Goal: Task Accomplishment & Management: Complete application form

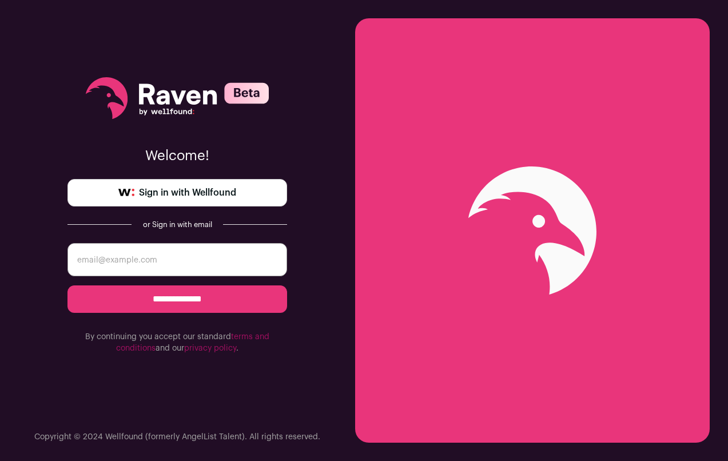
click at [126, 257] on input "email" at bounding box center [178, 259] width 220 height 33
type input "nichoth@nichoth.com"
click at [153, 296] on input "**********" at bounding box center [178, 299] width 220 height 27
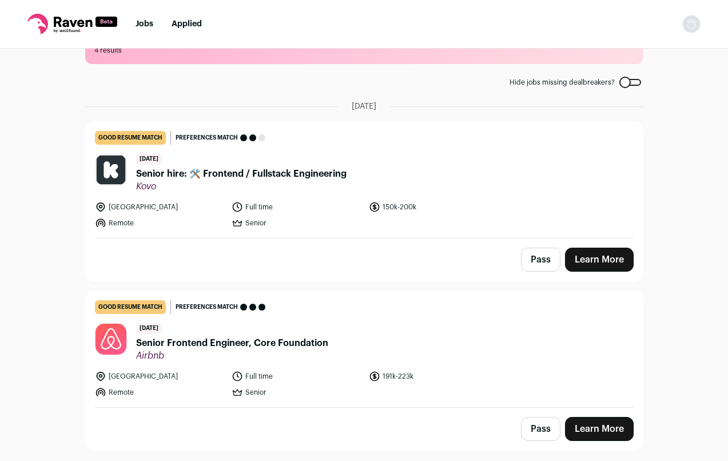
scroll to position [67, 0]
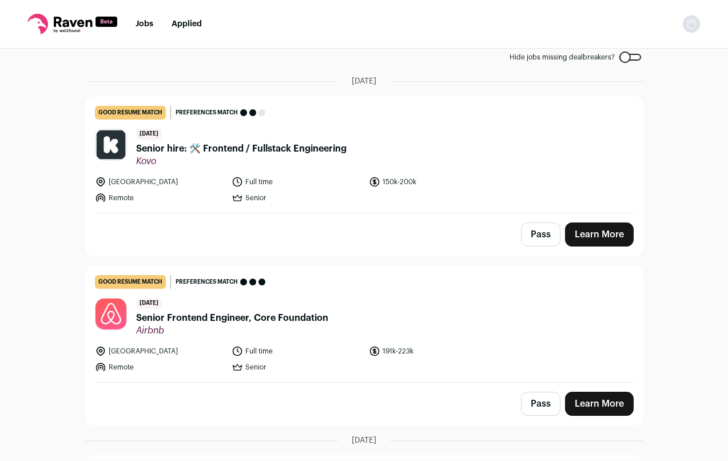
click at [295, 320] on span "Senior Frontend Engineer, Core Foundation" at bounding box center [232, 318] width 192 height 14
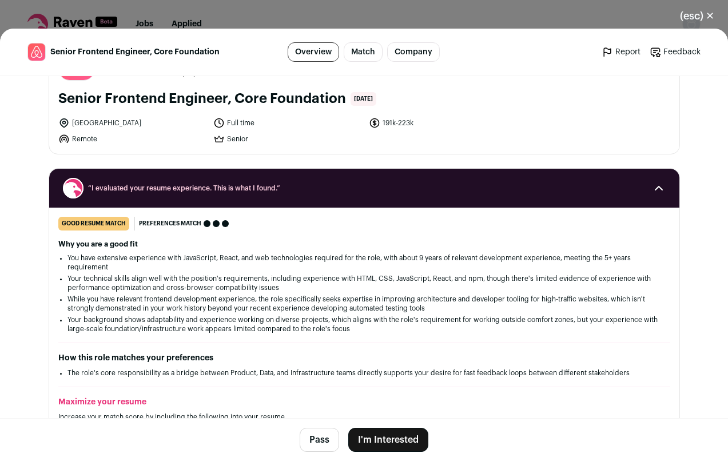
scroll to position [118, 0]
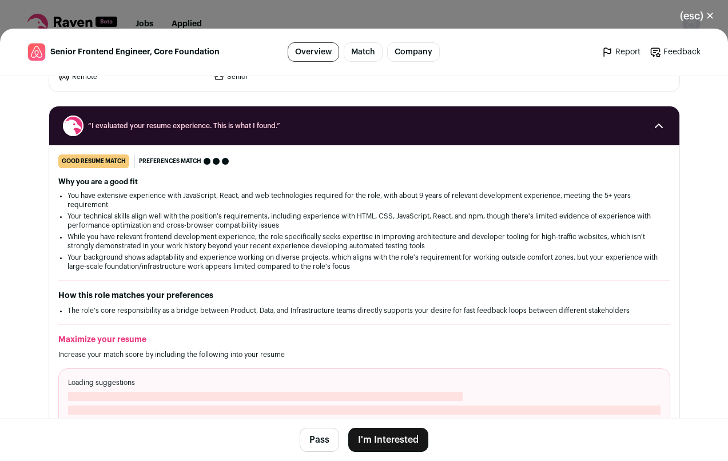
click at [405, 445] on button "I'm Interested" at bounding box center [388, 440] width 80 height 24
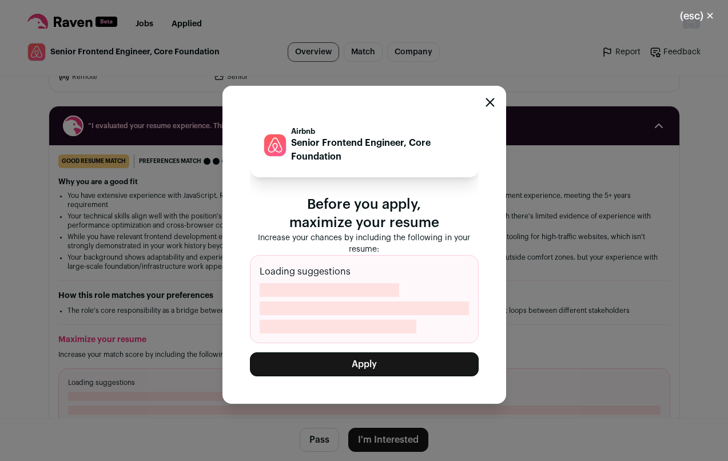
click at [374, 367] on button "Apply" at bounding box center [364, 365] width 229 height 24
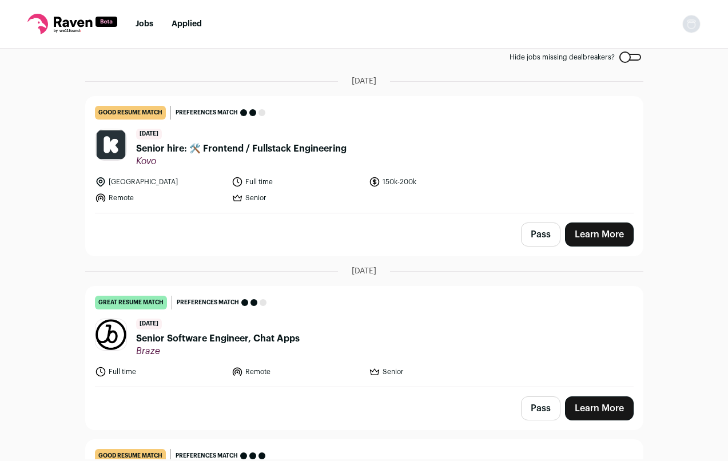
click at [277, 152] on span "Senior hire: 🛠️ Frontend / Fullstack Engineering" at bounding box center [241, 149] width 211 height 14
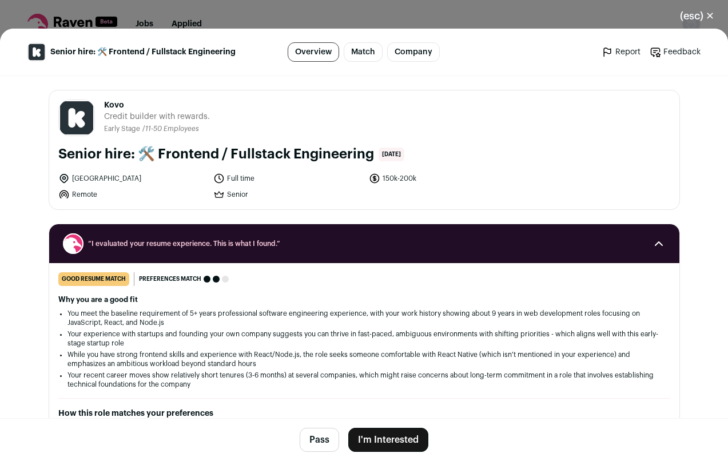
scroll to position [7, 0]
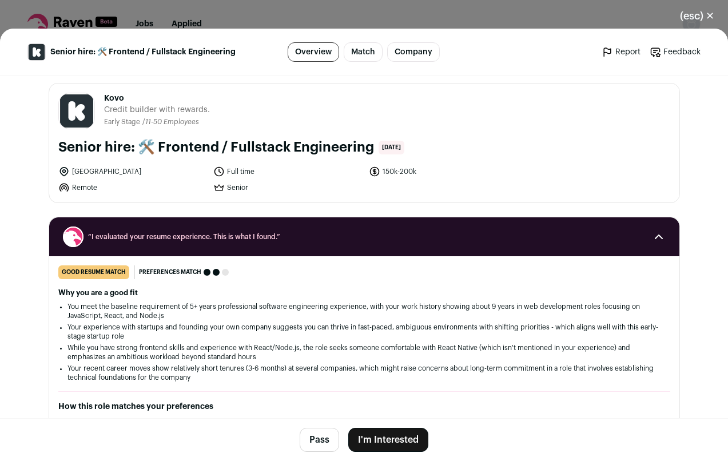
click at [397, 446] on button "I'm Interested" at bounding box center [388, 440] width 80 height 24
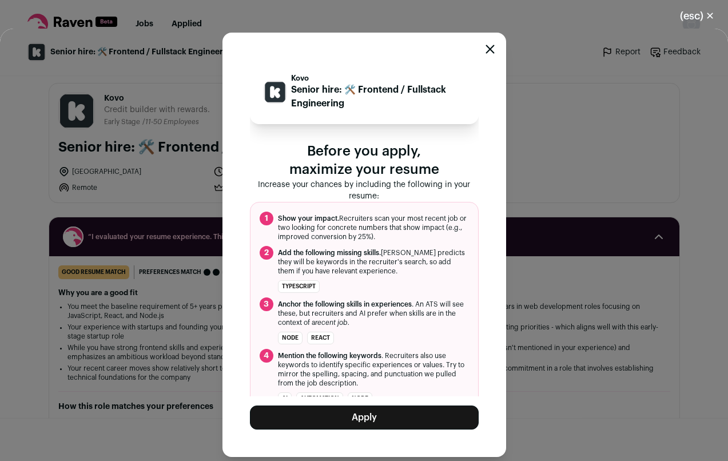
click at [383, 426] on button "Apply" at bounding box center [364, 418] width 229 height 24
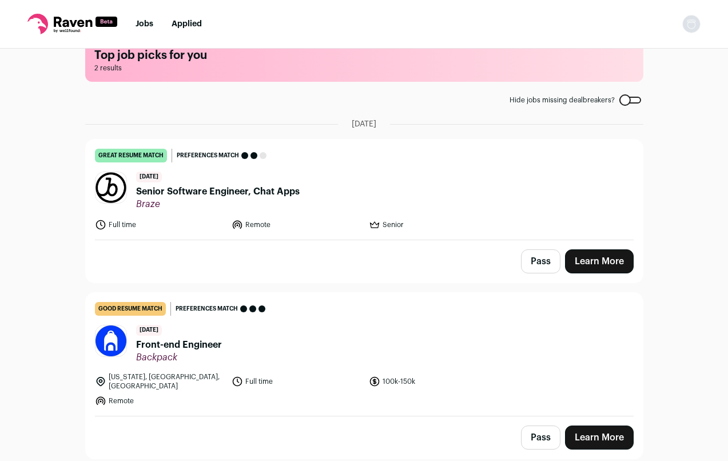
scroll to position [17, 0]
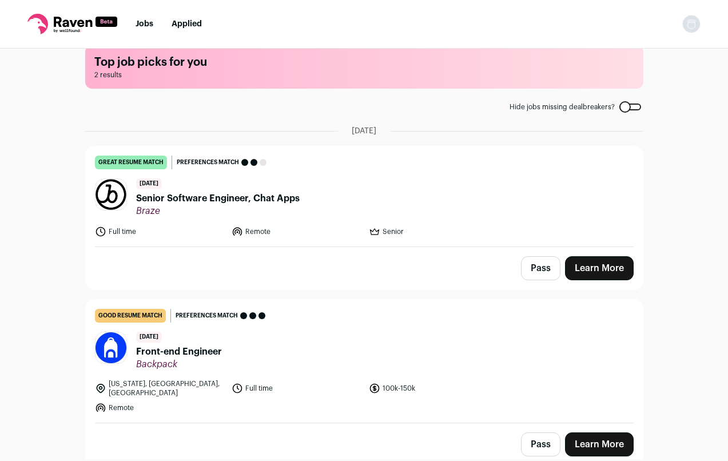
click at [181, 354] on span "Front-end Engineer" at bounding box center [179, 352] width 86 height 14
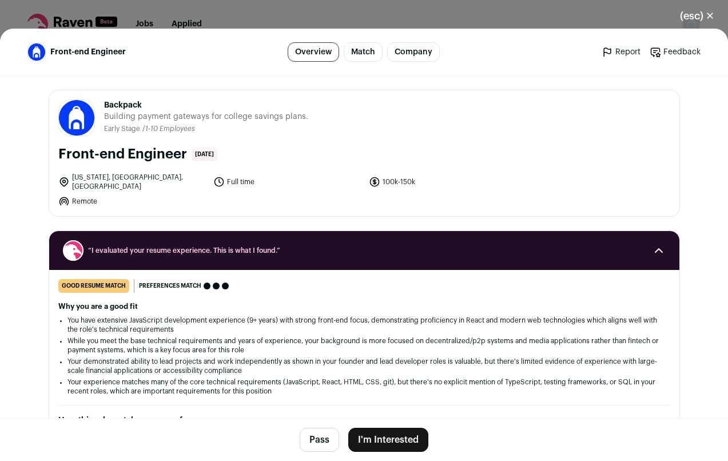
click at [402, 441] on button "I'm Interested" at bounding box center [388, 440] width 80 height 24
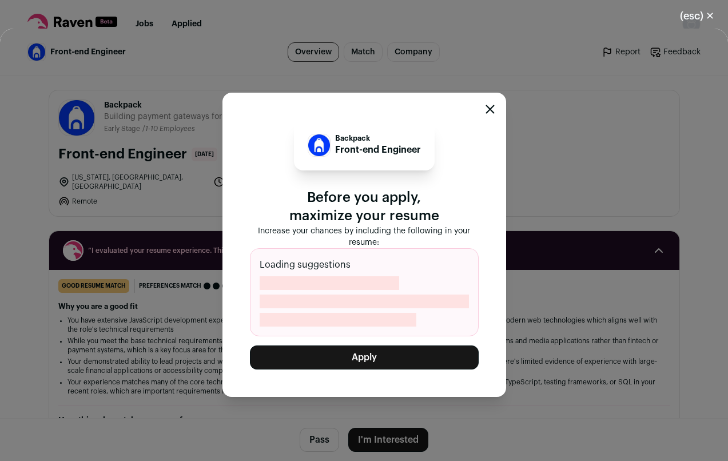
click at [369, 361] on button "Apply" at bounding box center [364, 358] width 229 height 24
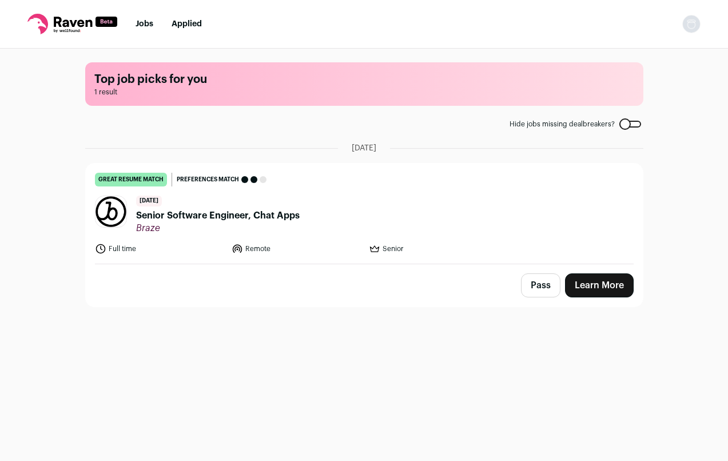
scroll to position [0, 0]
